Goal: Information Seeking & Learning: Learn about a topic

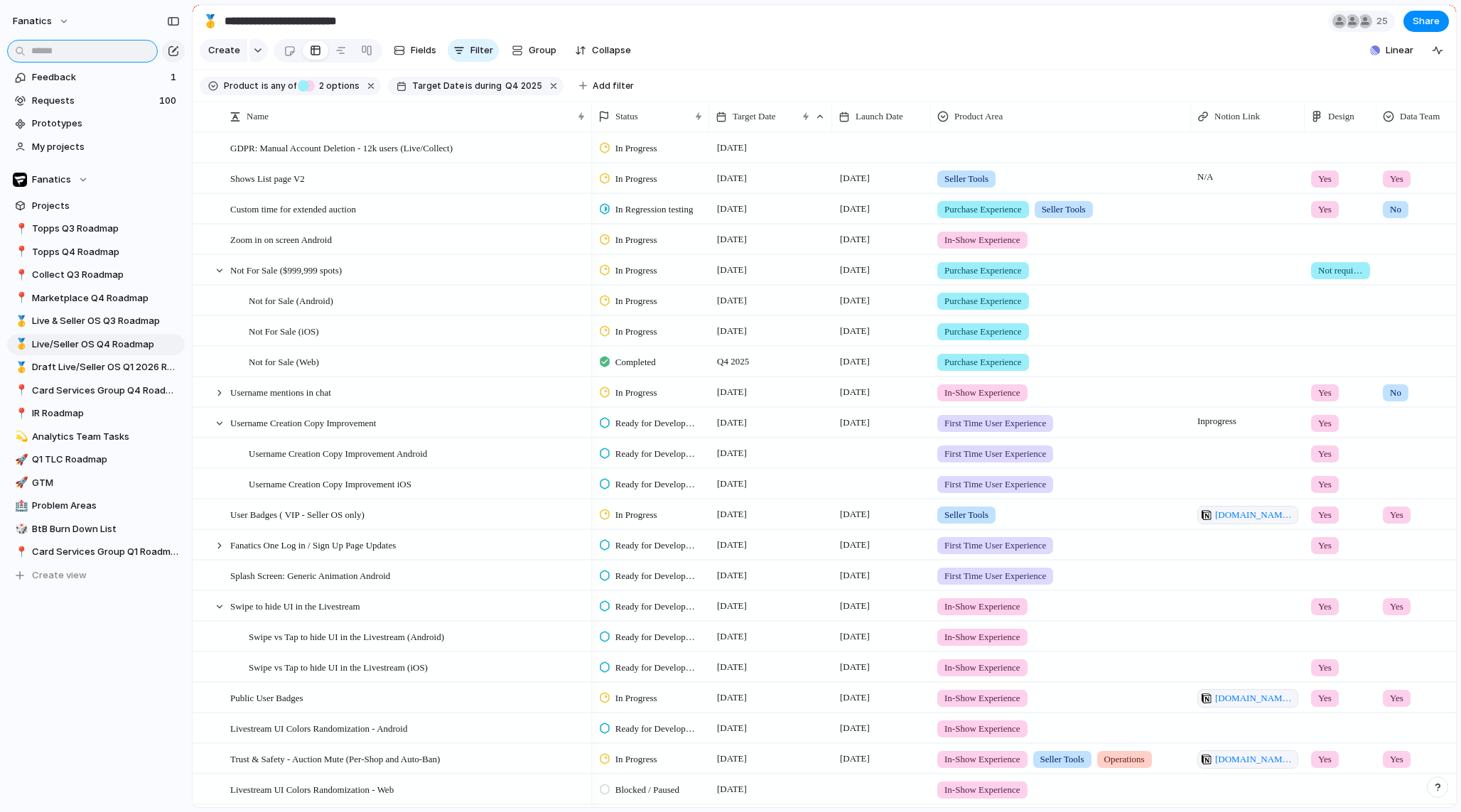
click at [108, 61] on input "text" at bounding box center [83, 51] width 150 height 23
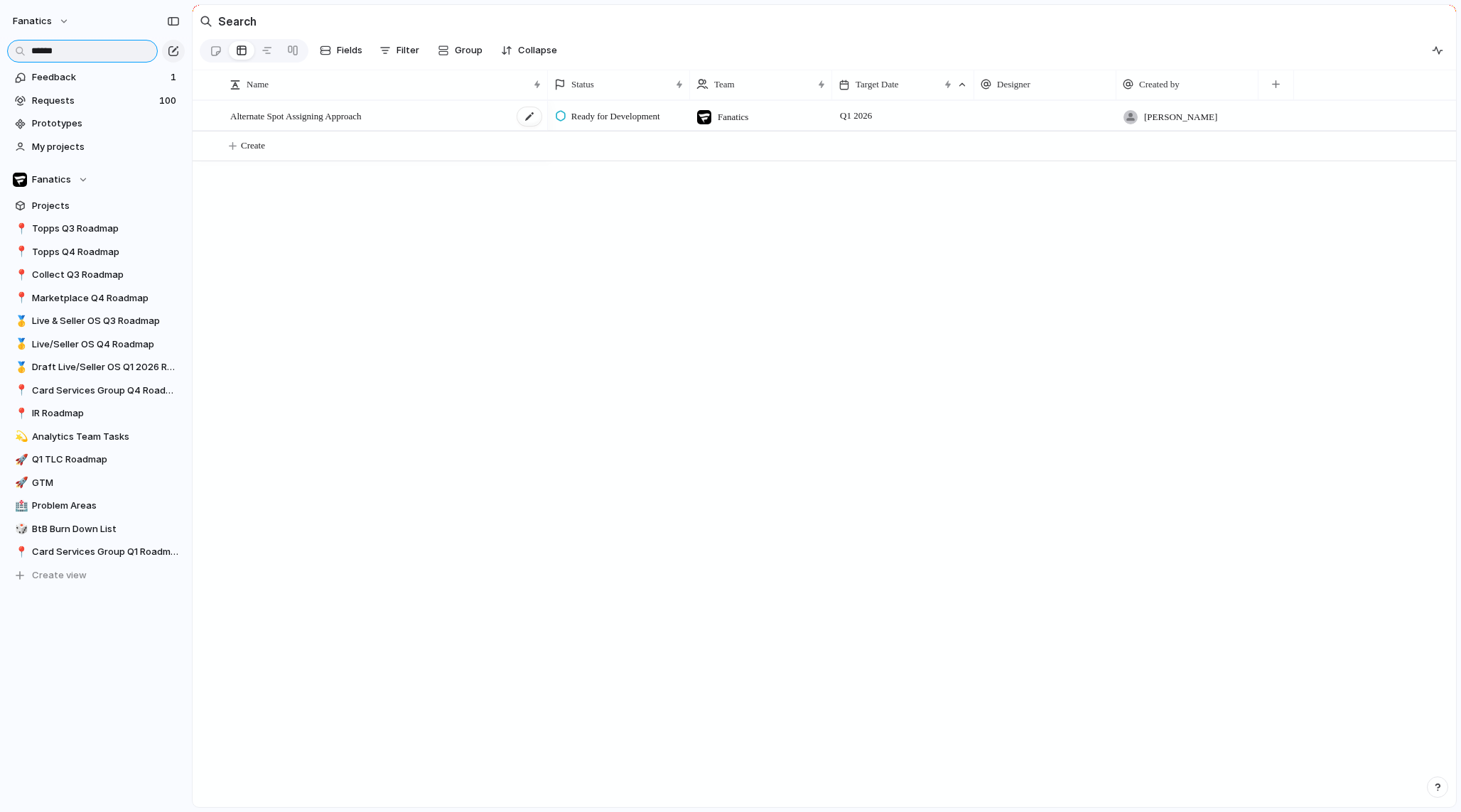
type input "******"
click at [344, 111] on span "Alternate Spot Assigning Approach" at bounding box center [296, 115] width 131 height 16
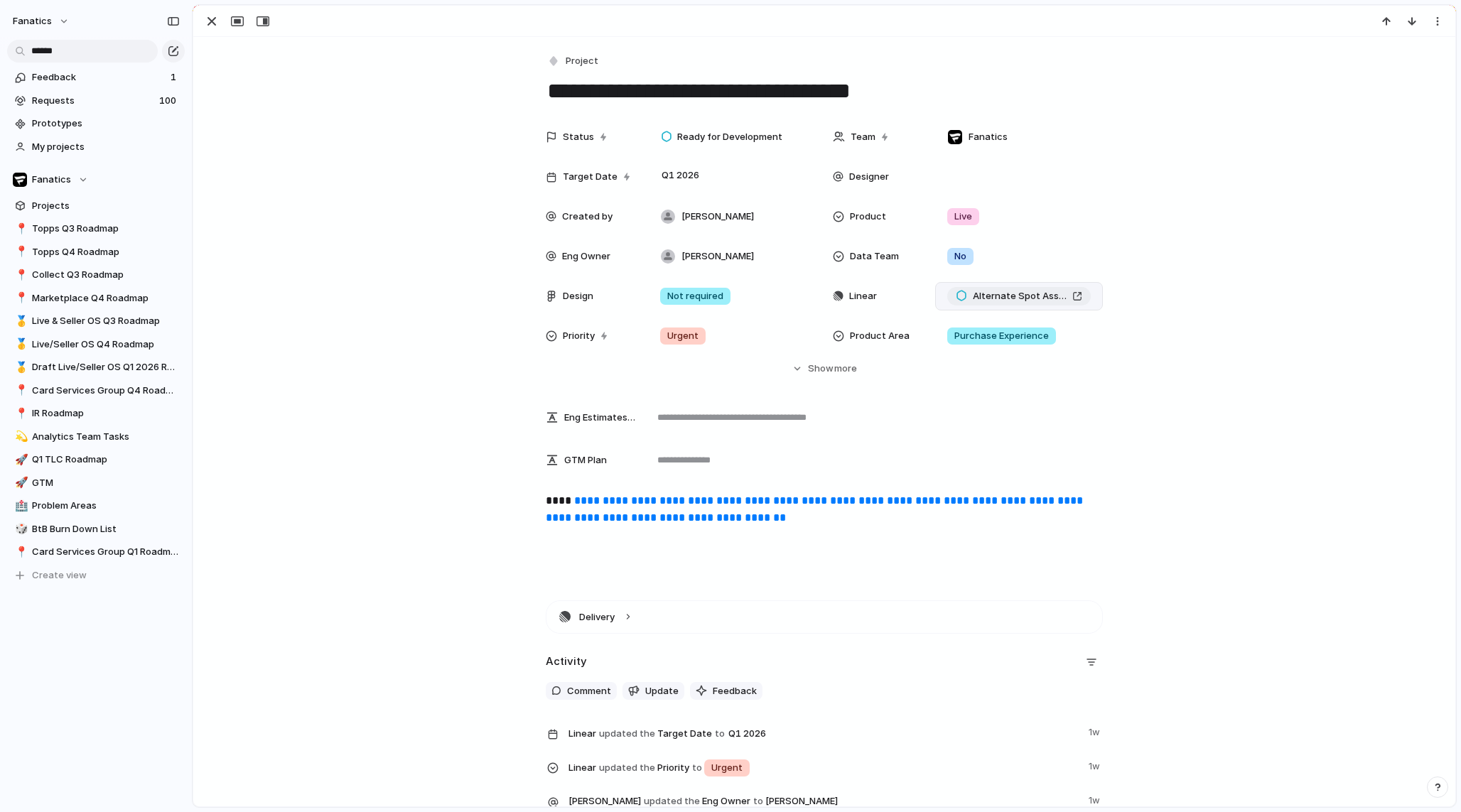
click at [1077, 294] on div "Alternate Spot Assigning Approach" at bounding box center [1019, 296] width 127 height 14
